Goal: Transaction & Acquisition: Purchase product/service

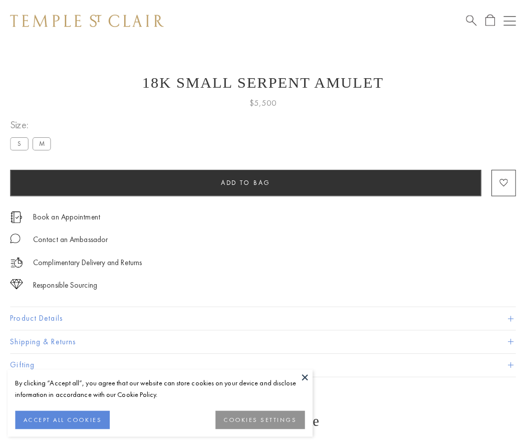
scroll to position [4, 0]
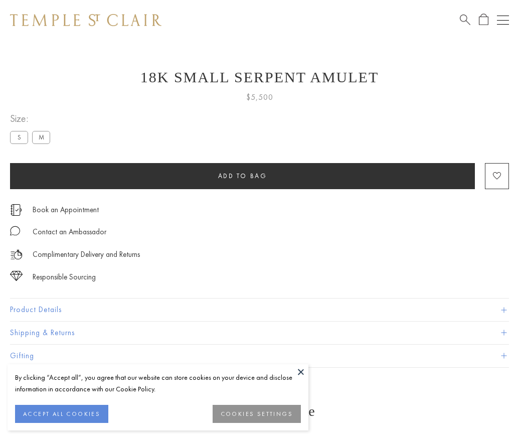
click at [242, 175] on span "Add to bag" at bounding box center [242, 175] width 49 height 9
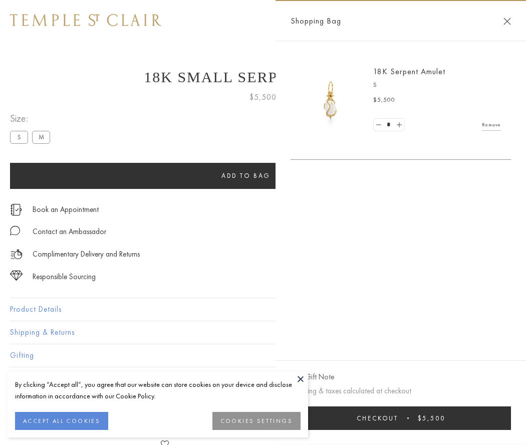
click at [401, 418] on button "Checkout $5,500" at bounding box center [401, 419] width 221 height 24
